Goal: Transaction & Acquisition: Obtain resource

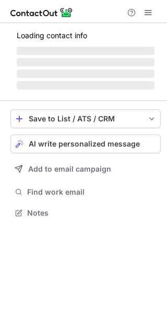
scroll to position [245, 167]
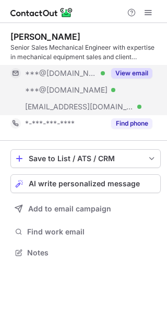
click at [140, 77] on button "View email" at bounding box center [131, 73] width 41 height 10
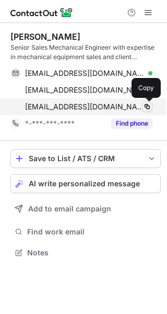
click at [148, 111] on button at bounding box center [147, 107] width 10 height 10
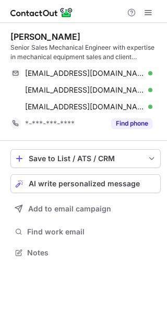
click at [104, 295] on div "Abdulkarim Aljami Senior Sales Mechanical Engineer with expertise in mechanical…" at bounding box center [83, 168] width 167 height 291
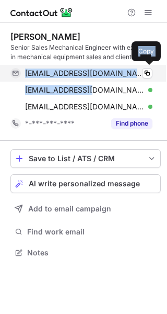
drag, startPoint x: 89, startPoint y: 93, endPoint x: 26, endPoint y: 74, distance: 65.6
click at [26, 74] on div "aljamiabdulkarim@gmail.com Verified Copy k7j-@hotmail.com Verified Copy abdulka…" at bounding box center [81, 90] width 142 height 50
copy div "aljamiabdulkarim@gmail.com Verified Copy k7j-@hotmail.com"
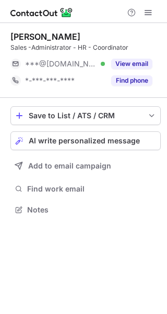
scroll to position [203, 167]
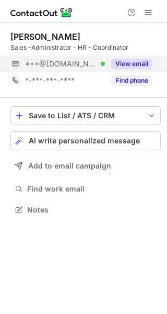
click at [151, 60] on button "View email" at bounding box center [131, 64] width 41 height 10
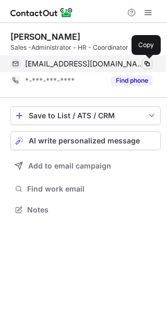
click at [149, 62] on span at bounding box center [147, 64] width 8 height 8
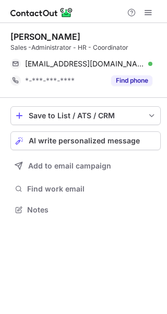
click at [89, 275] on div "[PERSON_NAME] Sales -Administrator - HR - Coordinator [EMAIL_ADDRESS][DOMAIN_NA…" at bounding box center [83, 168] width 167 height 291
click at [18, 38] on div "Khalid Alghamdi" at bounding box center [45, 36] width 70 height 10
copy div "Khalid"
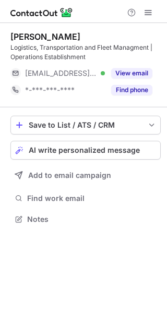
scroll to position [212, 167]
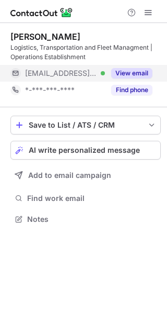
click at [132, 72] on button "View email" at bounding box center [131, 73] width 41 height 10
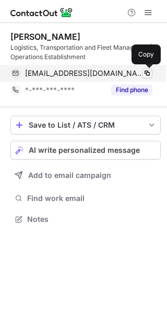
click at [144, 73] on span at bounding box center [147, 73] width 8 height 8
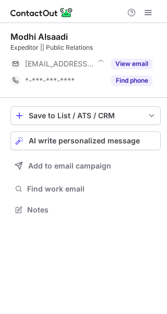
scroll to position [203, 167]
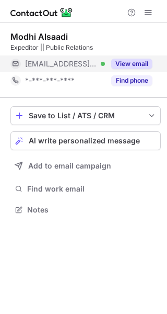
click at [136, 64] on button "View email" at bounding box center [131, 64] width 41 height 10
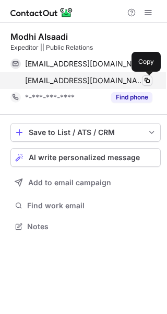
click at [149, 81] on span at bounding box center [147, 80] width 8 height 8
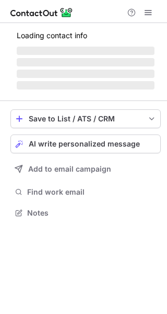
scroll to position [203, 167]
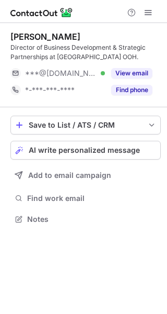
scroll to position [212, 167]
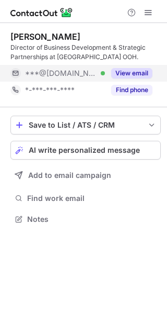
click at [130, 74] on button "View email" at bounding box center [131, 73] width 41 height 10
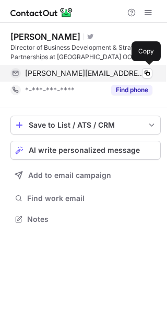
click at [142, 74] on div "mohammed_assem@hotmail.com Verified" at bounding box center [89, 73] width 128 height 9
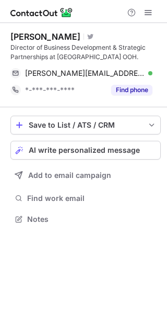
click at [39, 307] on div "Assem Fayed Visit Twitter profile Director of Business Development & Strategic …" at bounding box center [83, 168] width 167 height 291
click at [17, 38] on div "Assem Fayed" at bounding box center [45, 36] width 70 height 10
copy div "Assem"
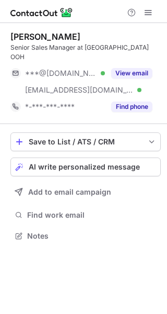
scroll to position [219, 167]
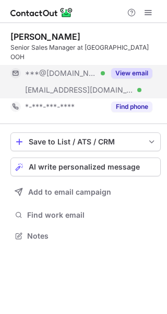
click at [148, 68] on button "View email" at bounding box center [131, 73] width 41 height 10
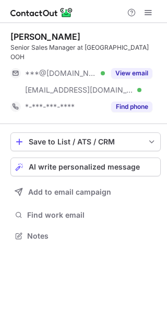
scroll to position [219, 167]
click at [144, 16] on button at bounding box center [148, 12] width 13 height 13
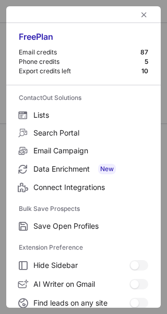
drag, startPoint x: 161, startPoint y: 76, endPoint x: 173, endPoint y: 245, distance: 169.4
click at [167, 245] on html "Wael Harmoush Senior Sales Manager at Al Arabia OOH ***@gmail.com Verified ***@…" at bounding box center [83, 157] width 167 height 314
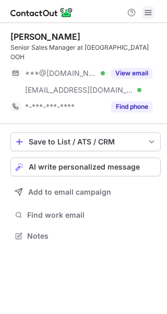
click at [147, 17] on span at bounding box center [148, 12] width 8 height 8
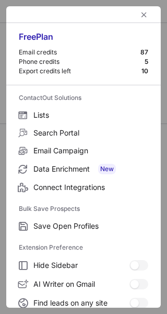
scroll to position [161, 0]
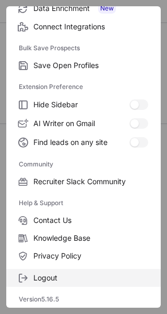
click at [60, 284] on label "Logout" at bounding box center [83, 278] width 155 height 18
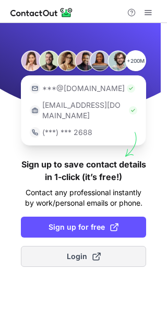
click at [140, 246] on button "Login" at bounding box center [84, 256] width 126 height 21
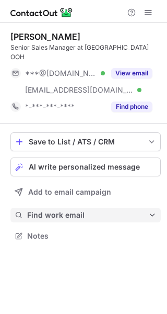
scroll to position [219, 167]
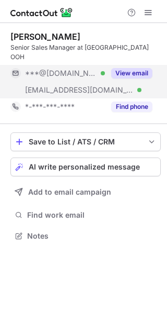
click at [135, 68] on button "View email" at bounding box center [131, 73] width 41 height 10
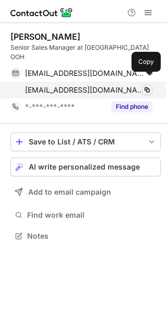
click at [150, 86] on span at bounding box center [147, 90] width 8 height 8
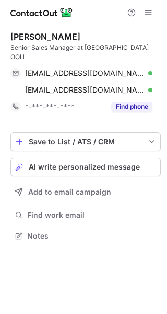
click at [84, 288] on div "Wael Harmoush Senior Sales Manager at Al Arabia OOH waelharmoush1@gmail.com Ver…" at bounding box center [83, 168] width 167 height 291
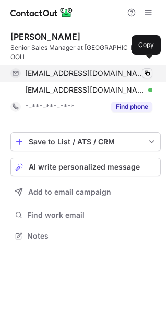
click at [148, 69] on span at bounding box center [147, 73] width 8 height 8
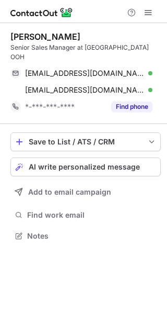
click at [74, 282] on div "Wael Harmoush Senior Sales Manager at Al Arabia OOH waelharmoush1@gmail.com Ver…" at bounding box center [83, 168] width 167 height 291
click at [21, 41] on div "Wael Harmoush" at bounding box center [45, 36] width 70 height 10
copy div "Wael"
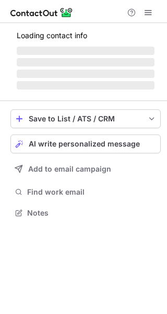
scroll to position [219, 167]
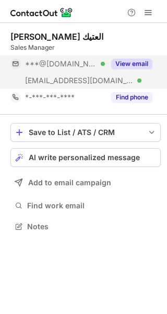
click at [136, 70] on div "View email" at bounding box center [129, 63] width 48 height 17
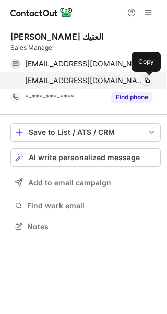
click at [149, 83] on span at bounding box center [147, 80] width 8 height 8
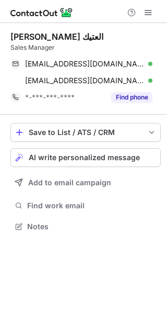
click at [98, 286] on div "Abdullah AlOtaik عبدالله العتيك Sales Manager mr-3bood@hotmail.com Verified Cop…" at bounding box center [83, 168] width 167 height 291
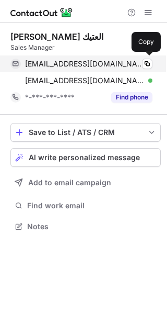
click at [137, 67] on div "mr-3bood@hotmail.com Verified" at bounding box center [89, 63] width 128 height 9
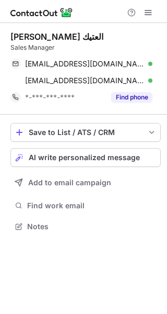
click at [37, 300] on div "Abdullah AlOtaik عبدالله العتيك Sales Manager mr-3bood@hotmail.com Verified Cop…" at bounding box center [83, 168] width 167 height 291
click at [30, 38] on div "Abdullah AlOtaik عبدالله العتيك" at bounding box center [56, 36] width 93 height 10
copy div "Abdullah"
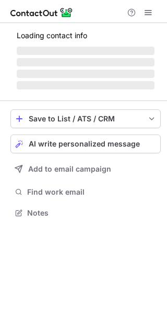
scroll to position [212, 167]
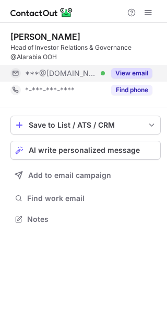
click at [145, 72] on button "View email" at bounding box center [131, 73] width 41 height 10
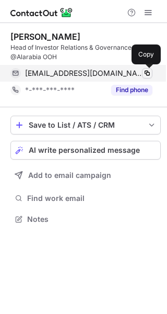
click at [150, 73] on span at bounding box center [147, 73] width 8 height 8
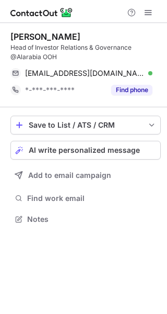
click at [62, 298] on div "Hussam Alshareef Head of Investor Relations & Governance @Alarabia OOH hussam99…" at bounding box center [83, 168] width 167 height 291
click at [23, 34] on div "Hussam Alshareef" at bounding box center [45, 36] width 70 height 10
copy div "Hussam"
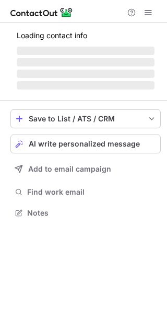
scroll to position [212, 167]
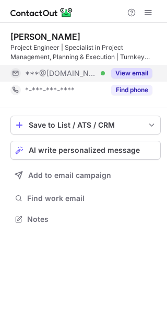
click at [141, 75] on button "View email" at bounding box center [131, 73] width 41 height 10
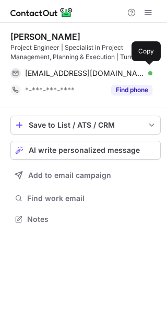
click at [141, 75] on div "faisalzakri@gmail.com Verified" at bounding box center [89, 73] width 128 height 9
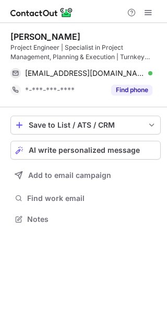
click at [54, 283] on div "Faisal Zakri Project Engineer | Specialist in Project Management, Planning & Ex…" at bounding box center [83, 168] width 167 height 291
click at [23, 36] on div "Faisal Zakri" at bounding box center [45, 36] width 70 height 10
copy div "Faisal"
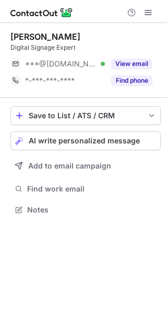
scroll to position [203, 167]
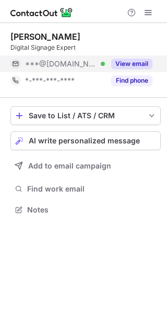
click at [146, 63] on button "View email" at bounding box center [131, 64] width 41 height 10
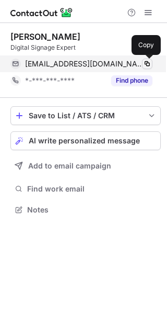
click at [146, 64] on span at bounding box center [147, 64] width 8 height 8
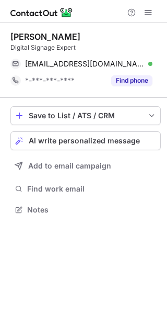
click at [45, 274] on div "Ansab Akkara Digital Signage Expert akkaraansab@gmail.com Verified Copy *-***-*…" at bounding box center [83, 168] width 167 height 291
click at [21, 40] on div "Ansab Akkara" at bounding box center [45, 36] width 70 height 10
copy div "Ansab"
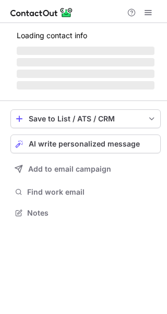
scroll to position [212, 167]
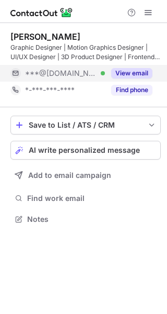
click at [140, 70] on button "View email" at bounding box center [131, 73] width 41 height 10
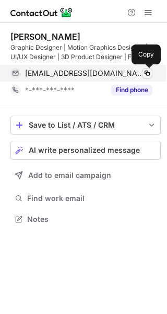
click at [147, 76] on span at bounding box center [147, 73] width 8 height 8
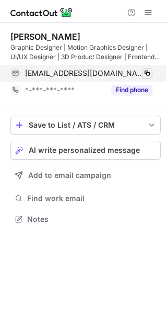
click at [147, 76] on span at bounding box center [147, 73] width 8 height 8
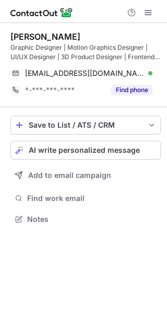
click at [55, 264] on div "Mirza Ibrahim Graphic Designer | Motion Graphics Designer | UI/UX Designer | 3D…" at bounding box center [83, 168] width 167 height 291
click at [22, 36] on div "Mirza Ibrahim" at bounding box center [45, 36] width 70 height 10
copy div "Mirza"
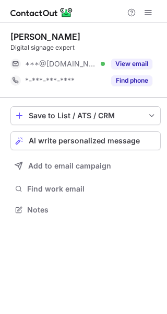
scroll to position [203, 167]
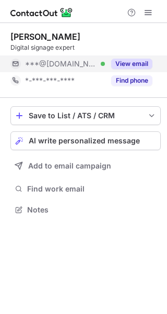
click at [132, 64] on button "View email" at bounding box center [131, 64] width 41 height 10
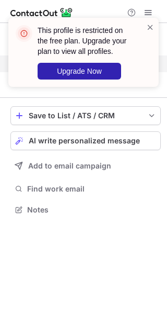
click at [73, 298] on div "Muhammed Arshad Digital signage expert ***@gmail.com Verified View email *-***-…" at bounding box center [83, 168] width 167 height 291
click at [152, 31] on span at bounding box center [151, 27] width 8 height 10
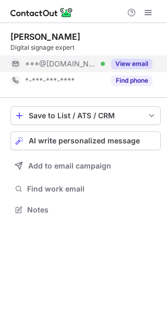
click at [144, 15] on span at bounding box center [148, 12] width 8 height 8
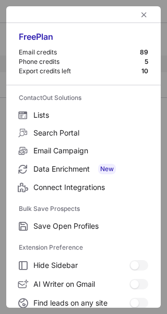
scroll to position [122, 0]
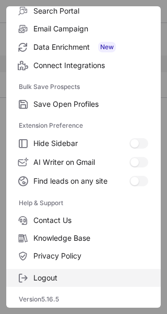
click at [57, 277] on span "Logout" at bounding box center [90, 277] width 115 height 9
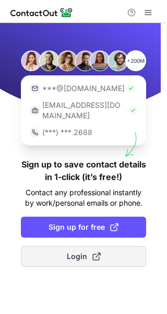
click at [143, 246] on button "Login" at bounding box center [84, 256] width 126 height 21
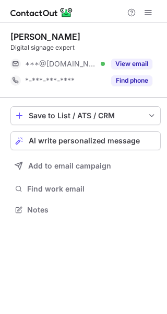
scroll to position [203, 167]
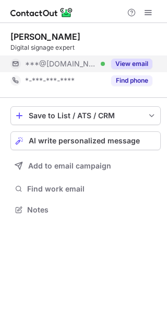
click at [142, 65] on button "View email" at bounding box center [131, 64] width 41 height 10
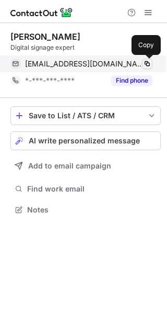
click at [149, 65] on span at bounding box center [147, 64] width 8 height 8
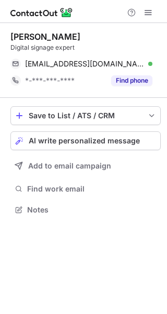
click at [38, 264] on div "[PERSON_NAME] Digital signage expert [EMAIL_ADDRESS][DOMAIN_NAME] Verified Copy…" at bounding box center [83, 168] width 167 height 291
click at [31, 34] on div "[PERSON_NAME]" at bounding box center [45, 36] width 70 height 10
copy div "[PERSON_NAME]"
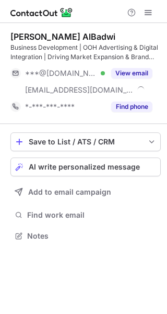
scroll to position [229, 167]
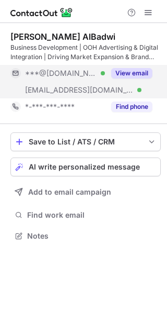
click at [141, 75] on button "View email" at bounding box center [131, 73] width 41 height 10
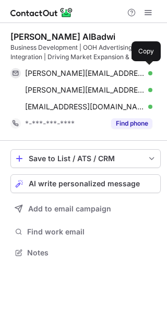
scroll to position [245, 167]
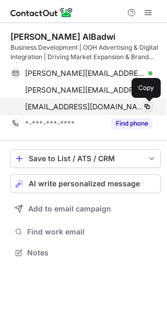
click at [151, 109] on span at bounding box center [147, 107] width 8 height 8
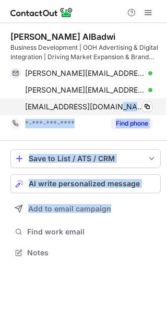
drag, startPoint x: 79, startPoint y: 288, endPoint x: 116, endPoint y: 114, distance: 178.2
click at [116, 114] on div "Maher AlBadwi Business Development | OOH Advertising & Digital Integration | Dr…" at bounding box center [83, 168] width 167 height 291
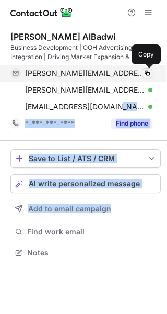
click at [149, 75] on span at bounding box center [147, 73] width 8 height 8
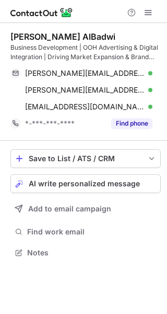
click at [86, 296] on div "Maher AlBadwi Business Development | OOH Advertising & Digital Integration | Dr…" at bounding box center [83, 168] width 167 height 291
click at [14, 38] on div "Maher AlBadwi" at bounding box center [62, 36] width 105 height 10
copy div "Maher"
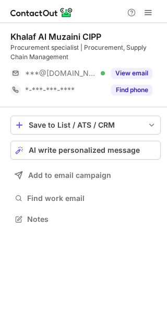
scroll to position [212, 167]
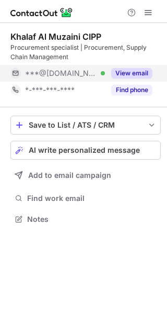
click at [130, 75] on button "View email" at bounding box center [131, 73] width 41 height 10
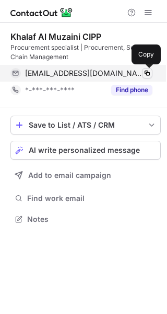
click at [152, 72] on button at bounding box center [147, 73] width 10 height 10
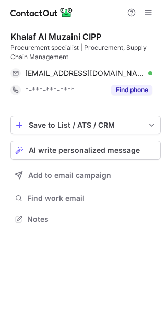
click at [48, 286] on div "Khalaf Al Muzaini CIPP Procurement specialist | Procurement, Supply Chain Manag…" at bounding box center [83, 168] width 167 height 291
click at [21, 39] on div "Khalaf Al Muzaini CIPP" at bounding box center [55, 36] width 91 height 10
copy div "Khalaf"
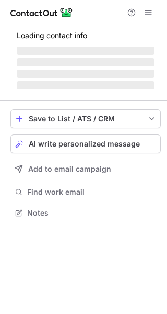
scroll to position [203, 167]
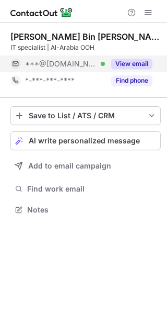
click at [132, 69] on div "View email" at bounding box center [129, 63] width 48 height 17
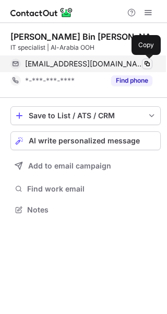
click at [149, 64] on span at bounding box center [147, 64] width 8 height 8
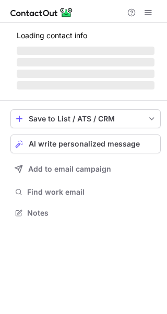
scroll to position [203, 167]
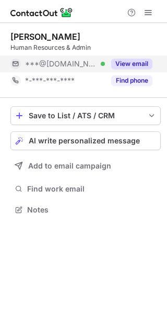
click at [141, 67] on button "View email" at bounding box center [131, 64] width 41 height 10
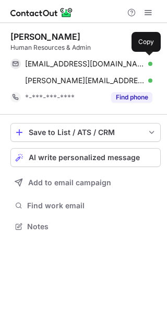
scroll to position [219, 167]
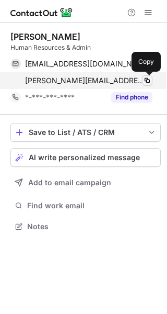
click at [147, 80] on span at bounding box center [147, 80] width 8 height 8
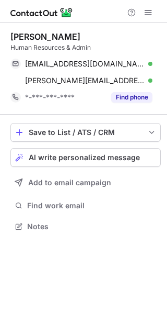
click at [29, 287] on div "Kathleen Justine Lanto Human Resources & Admin kathleenlanto1990@gmail.com Veri…" at bounding box center [83, 168] width 167 height 291
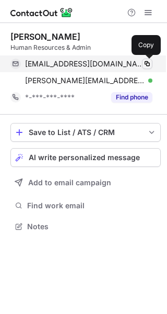
click at [150, 64] on span at bounding box center [147, 64] width 8 height 8
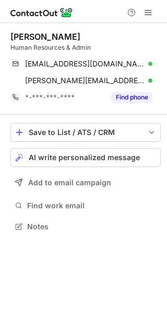
click at [86, 291] on div "Kathleen Justine Lanto Human Resources & Admin kathleenlanto1990@gmail.com Veri…" at bounding box center [83, 168] width 167 height 291
click at [21, 37] on div "Kathleen Justine Lanto" at bounding box center [45, 36] width 70 height 10
copy div "Kathleen"
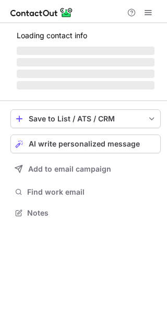
scroll to position [219, 167]
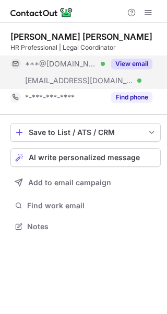
click at [146, 63] on button "View email" at bounding box center [131, 64] width 41 height 10
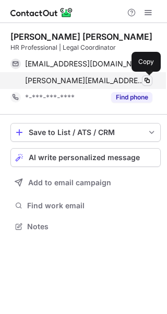
click at [147, 82] on span at bounding box center [147, 80] width 8 height 8
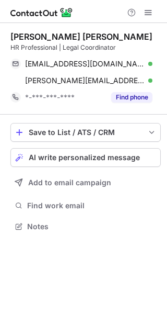
click at [57, 290] on div "Rintu Babu Daniel HR Professional | Legal Coordinator meetrintubabu@gmail.com V…" at bounding box center [83, 168] width 167 height 291
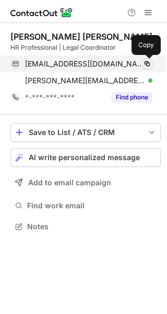
click at [148, 61] on span at bounding box center [147, 64] width 8 height 8
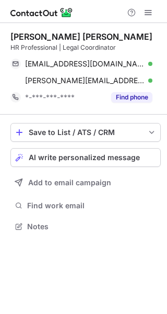
click at [78, 289] on div "Rintu Babu Daniel HR Professional | Legal Coordinator meetrintubabu@gmail.com V…" at bounding box center [83, 168] width 167 height 291
click at [15, 35] on div "Rintu Babu Daniel" at bounding box center [81, 36] width 142 height 10
copy div "Rintu"
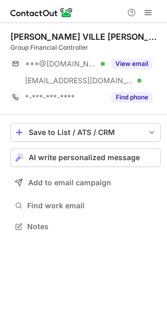
scroll to position [219, 167]
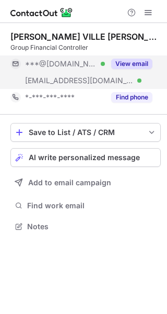
click at [133, 66] on button "View email" at bounding box center [131, 64] width 41 height 10
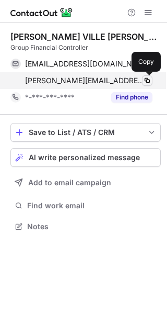
click at [146, 80] on span at bounding box center [147, 80] width 8 height 8
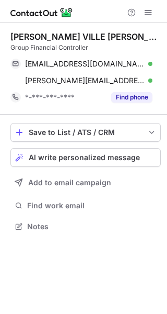
click at [48, 307] on div "Laura VILLE MARIE Group Financial Controller marielaurac@gmail.com Verified Cop…" at bounding box center [83, 168] width 167 height 291
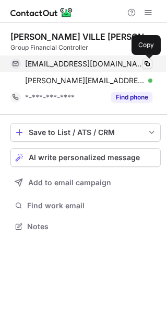
click at [144, 64] on span at bounding box center [147, 64] width 8 height 8
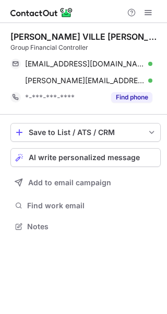
click at [79, 299] on div "Laura VILLE MARIE Group Financial Controller marielaurac@gmail.com Verified Cop…" at bounding box center [83, 168] width 167 height 291
click at [16, 39] on div "Laura VILLE MARIE" at bounding box center [85, 36] width 151 height 10
copy div "Laura"
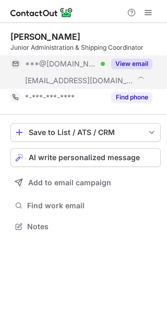
scroll to position [219, 167]
click at [143, 70] on div "View email" at bounding box center [129, 63] width 48 height 17
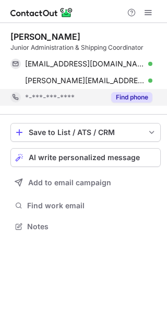
click at [148, 89] on div "Find phone" at bounding box center [129, 97] width 48 height 17
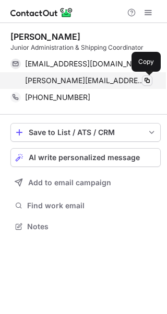
click at [151, 81] on span at bounding box center [147, 80] width 8 height 8
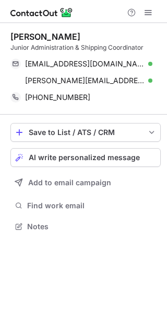
click at [128, 264] on div "Edwin Thomas Junior Administration & Shipping Coordinator edwinthommy@gmail.com…" at bounding box center [83, 168] width 167 height 291
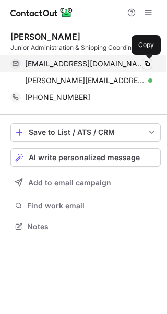
click at [149, 66] on span at bounding box center [147, 64] width 8 height 8
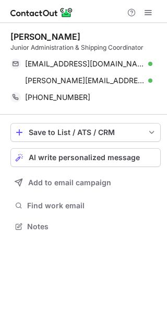
click at [70, 277] on div "Edwin Thomas Junior Administration & Shipping Coordinator edwinthommy@gmail.com…" at bounding box center [83, 168] width 167 height 291
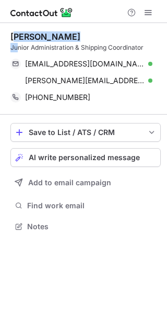
click at [16, 41] on div "Edwin Thomas Junior Administration & Shipping Coordinator" at bounding box center [85, 41] width 151 height 21
click at [16, 41] on div "Edwin Thomas" at bounding box center [45, 36] width 70 height 10
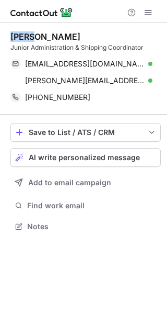
copy div "Edwin"
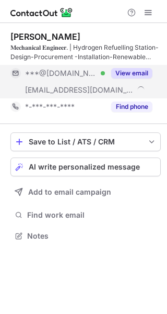
scroll to position [229, 167]
click at [142, 71] on button "View email" at bounding box center [131, 73] width 41 height 10
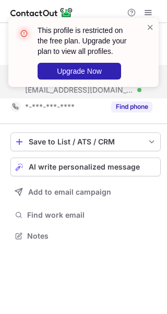
click at [113, 292] on div "Abhijith Shaji 𝐌𝐞𝐜𝐡𝐚𝐧𝐢𝐜𝐚𝐥 𝐄𝐧𝐠𝐢𝐧𝐞𝐞𝐫. | Hydrogen Refuelling Station-Design-Procur…" at bounding box center [83, 168] width 167 height 291
click at [147, 28] on span at bounding box center [151, 27] width 8 height 10
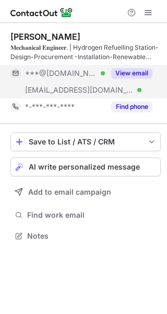
click at [149, 13] on span at bounding box center [148, 12] width 8 height 8
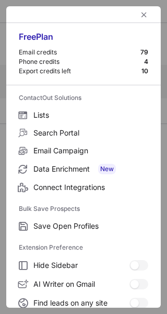
scroll to position [122, 0]
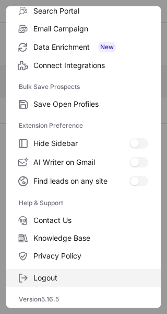
click at [46, 276] on span "Logout" at bounding box center [90, 277] width 115 height 9
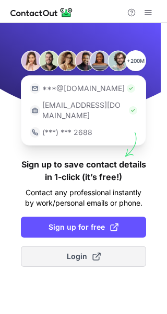
click at [136, 246] on button "Login" at bounding box center [84, 256] width 126 height 21
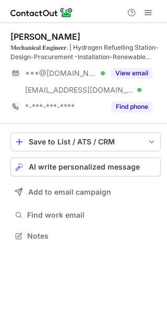
scroll to position [229, 167]
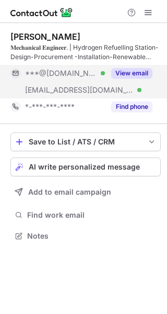
click at [140, 71] on button "View email" at bounding box center [131, 73] width 41 height 10
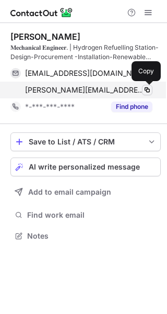
click at [150, 91] on span at bounding box center [147, 90] width 8 height 8
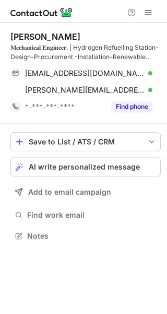
click at [63, 299] on div "Abhijith Shaji 𝐌𝐞𝐜𝐡𝐚𝐧𝐢𝐜𝐚𝐥 𝐄𝐧𝐠𝐢𝐧𝐞𝐞𝐫. | Hydrogen Refuelling Station-Design-Procur…" at bounding box center [83, 168] width 167 height 291
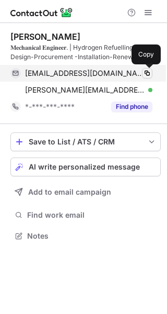
click at [146, 74] on span at bounding box center [147, 73] width 8 height 8
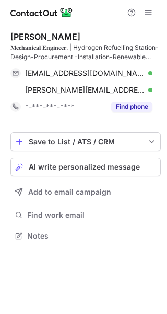
click at [60, 300] on div "Abhijith Shaji 𝐌𝐞𝐜𝐡𝐚𝐧𝐢𝐜𝐚𝐥 𝐄𝐧𝐠𝐢𝐧𝐞𝐞𝐫. | Hydrogen Refuelling Station-Design-Procur…" at bounding box center [83, 168] width 167 height 291
click at [18, 32] on div "Abhijith Shaji" at bounding box center [45, 36] width 70 height 10
copy div "Abhijith"
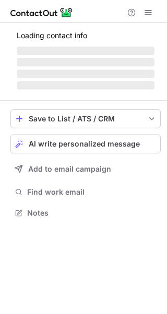
scroll to position [229, 167]
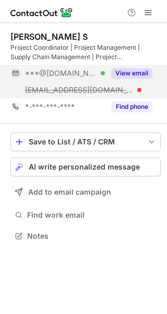
click at [142, 71] on button "View email" at bounding box center [131, 73] width 41 height 10
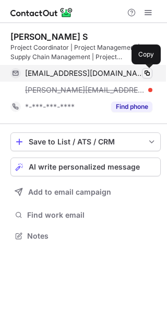
click at [148, 74] on span at bounding box center [147, 73] width 8 height 8
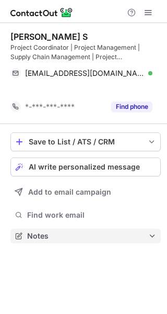
scroll to position [212, 167]
